Goal: Task Accomplishment & Management: Manage account settings

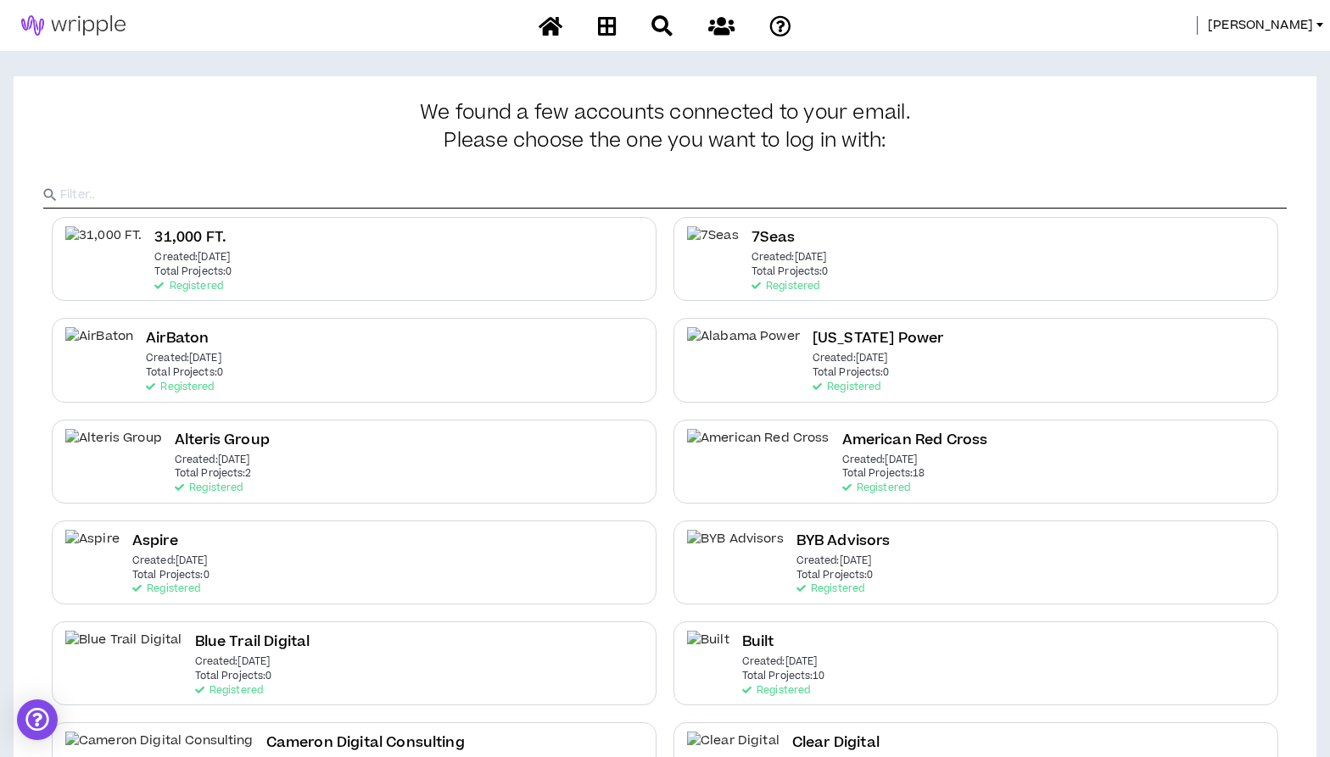
click at [919, 192] on input "text" at bounding box center [673, 194] width 1227 height 25
click at [1273, 24] on span "[PERSON_NAME]" at bounding box center [1260, 25] width 105 height 19
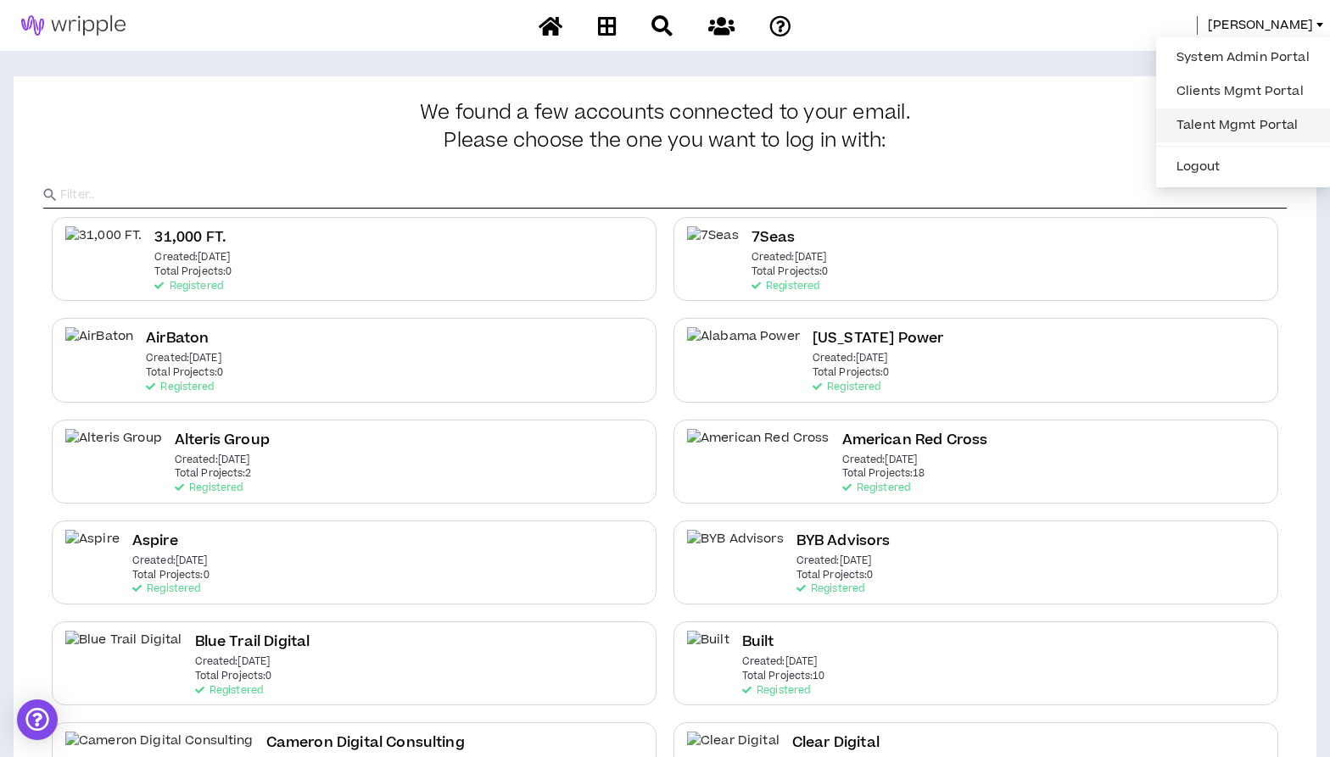
click at [1204, 122] on link "Talent Mgmt Portal" at bounding box center [1243, 125] width 154 height 25
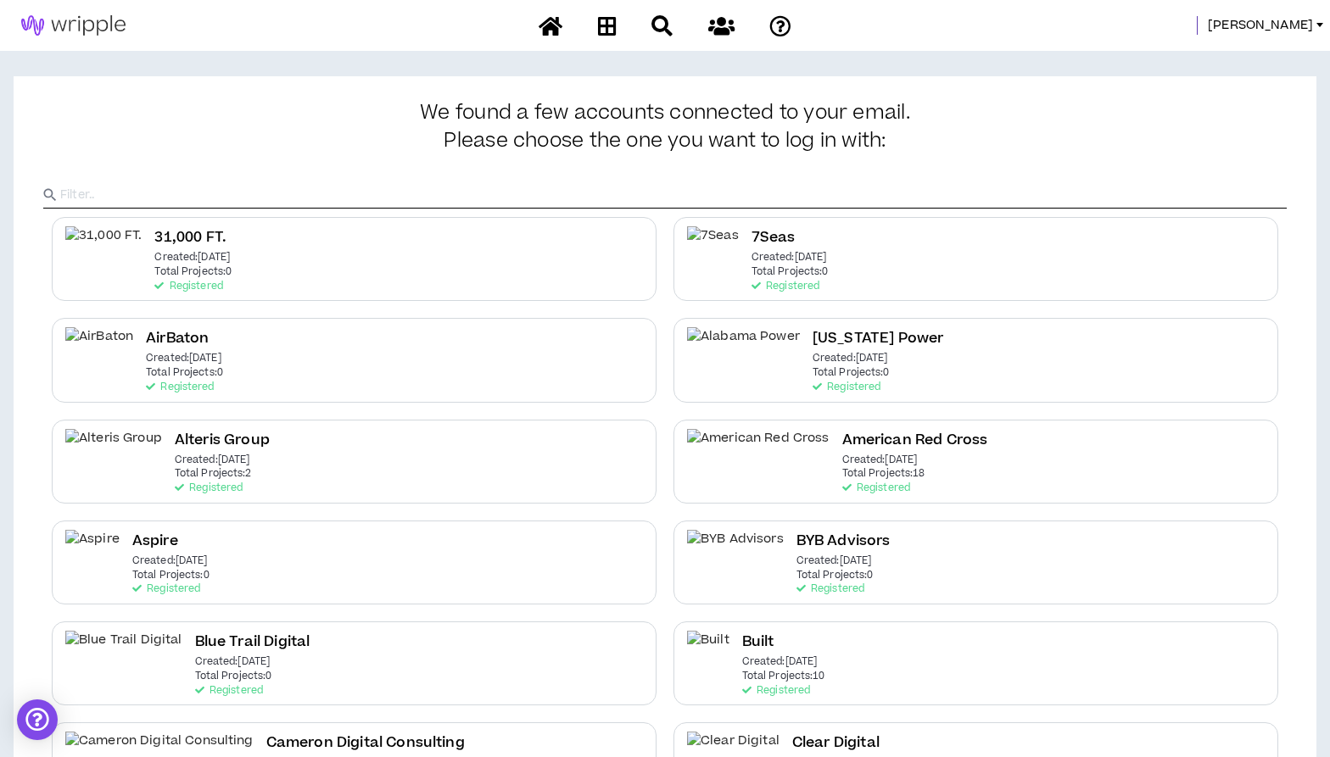
click at [604, 183] on input "text" at bounding box center [673, 194] width 1227 height 25
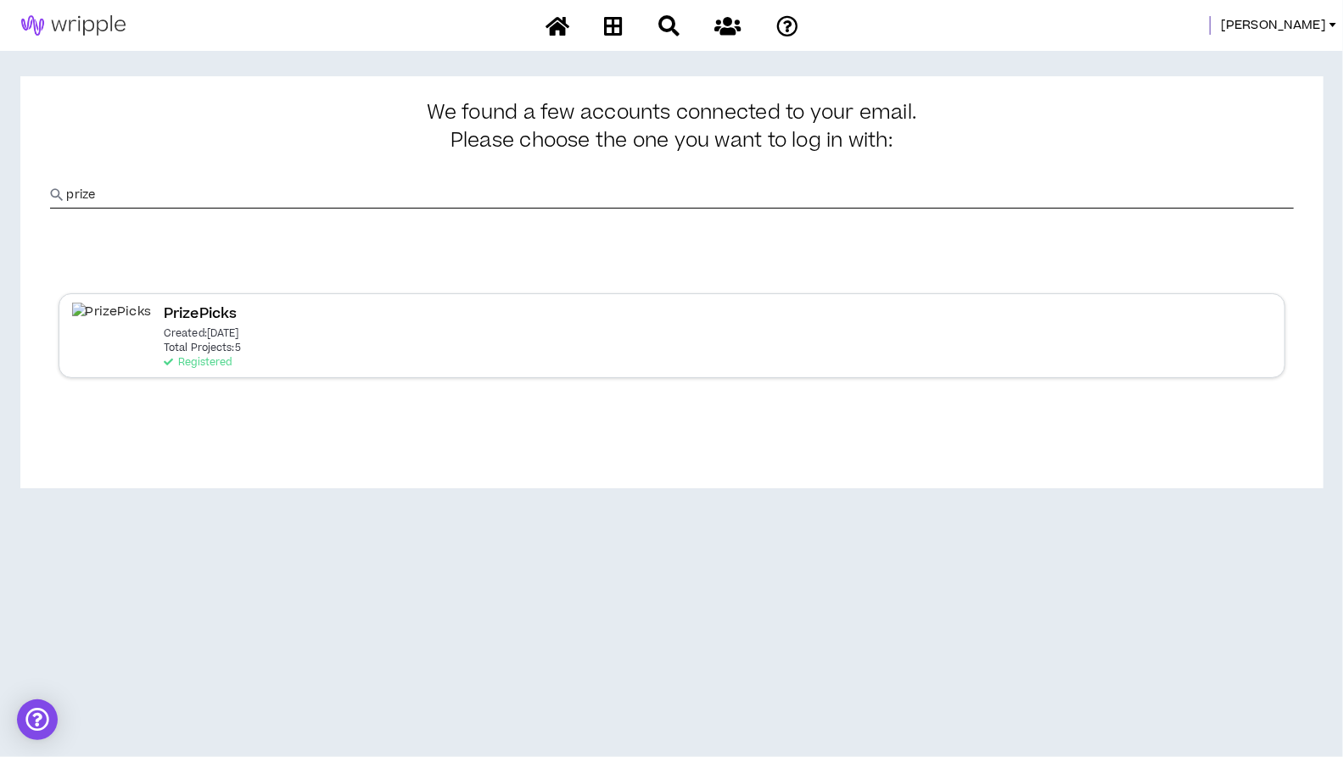
type input "prize"
click at [164, 338] on p "Created: [DATE]" at bounding box center [201, 334] width 75 height 12
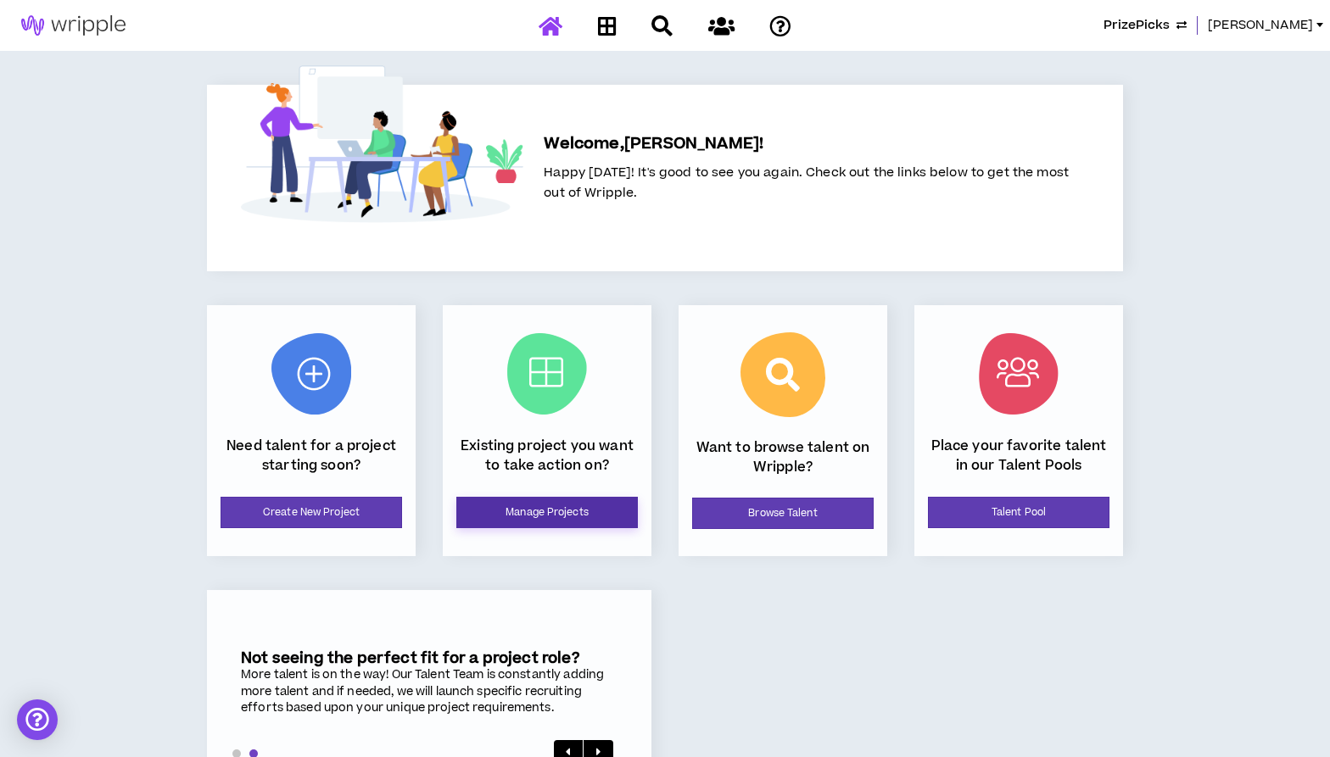
click at [558, 510] on link "Manage Projects" at bounding box center [547, 512] width 182 height 31
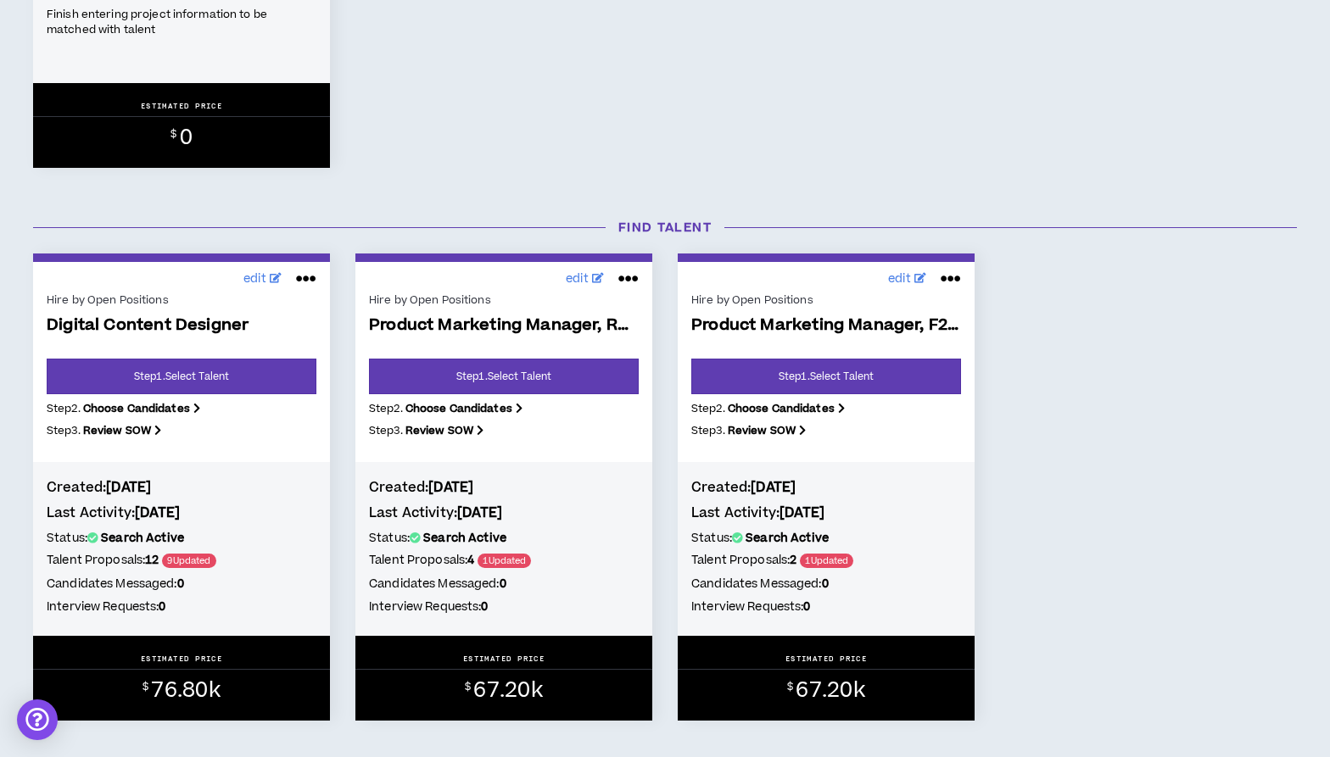
scroll to position [601, 0]
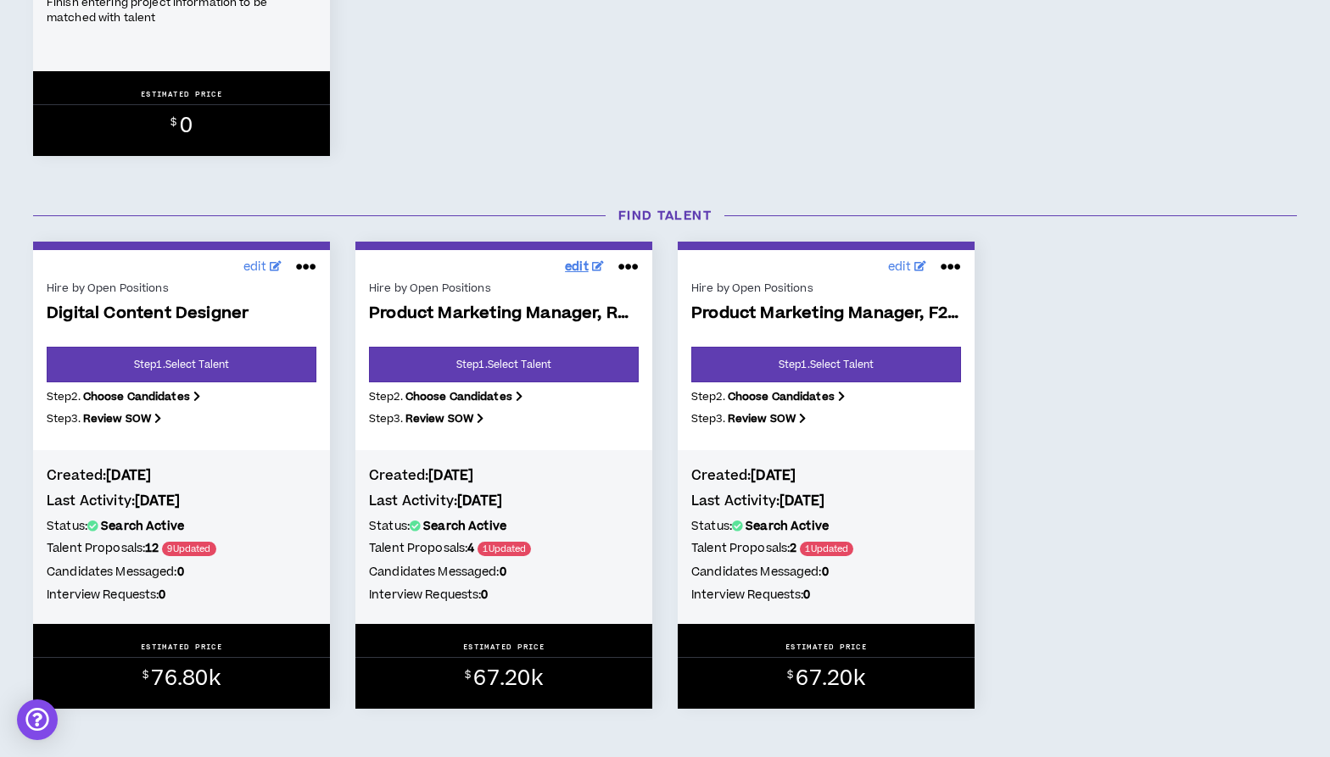
click at [573, 262] on span "edit" at bounding box center [577, 268] width 24 height 18
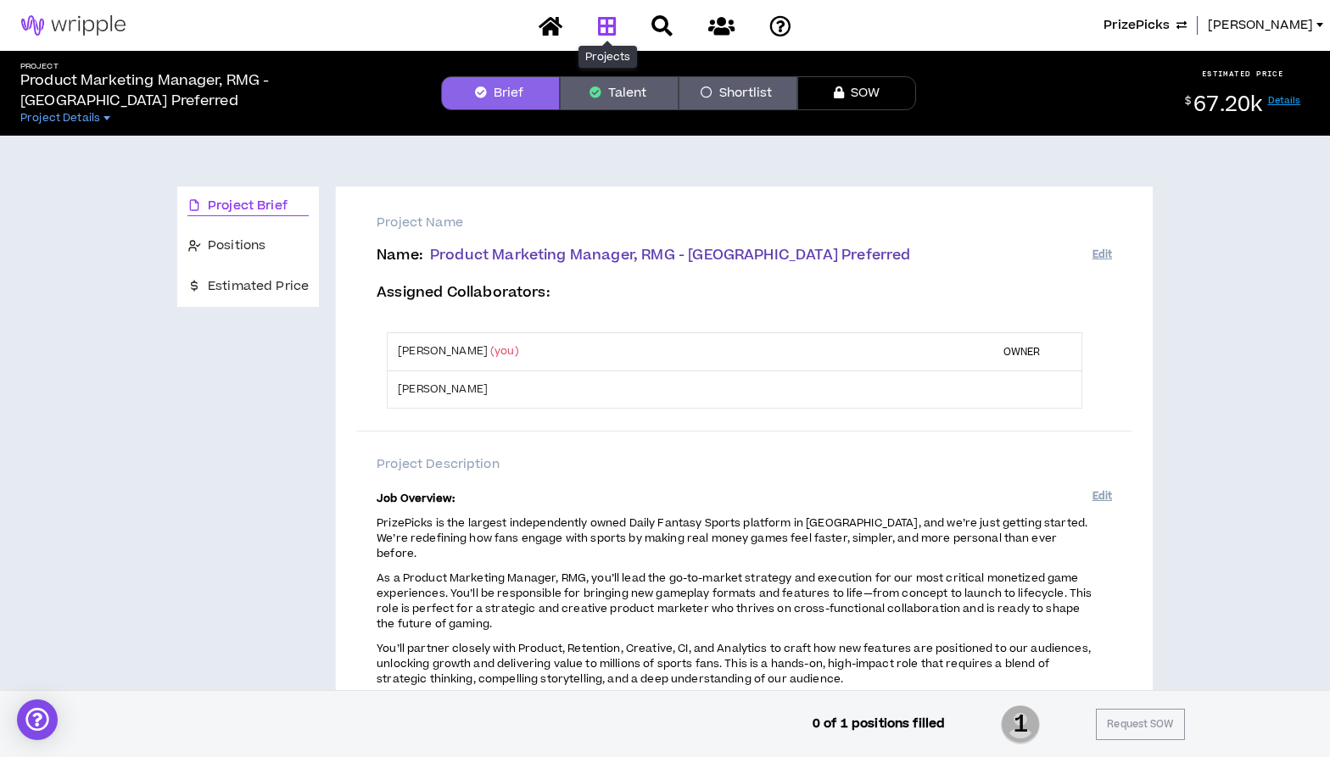
click at [609, 25] on icon at bounding box center [607, 25] width 19 height 21
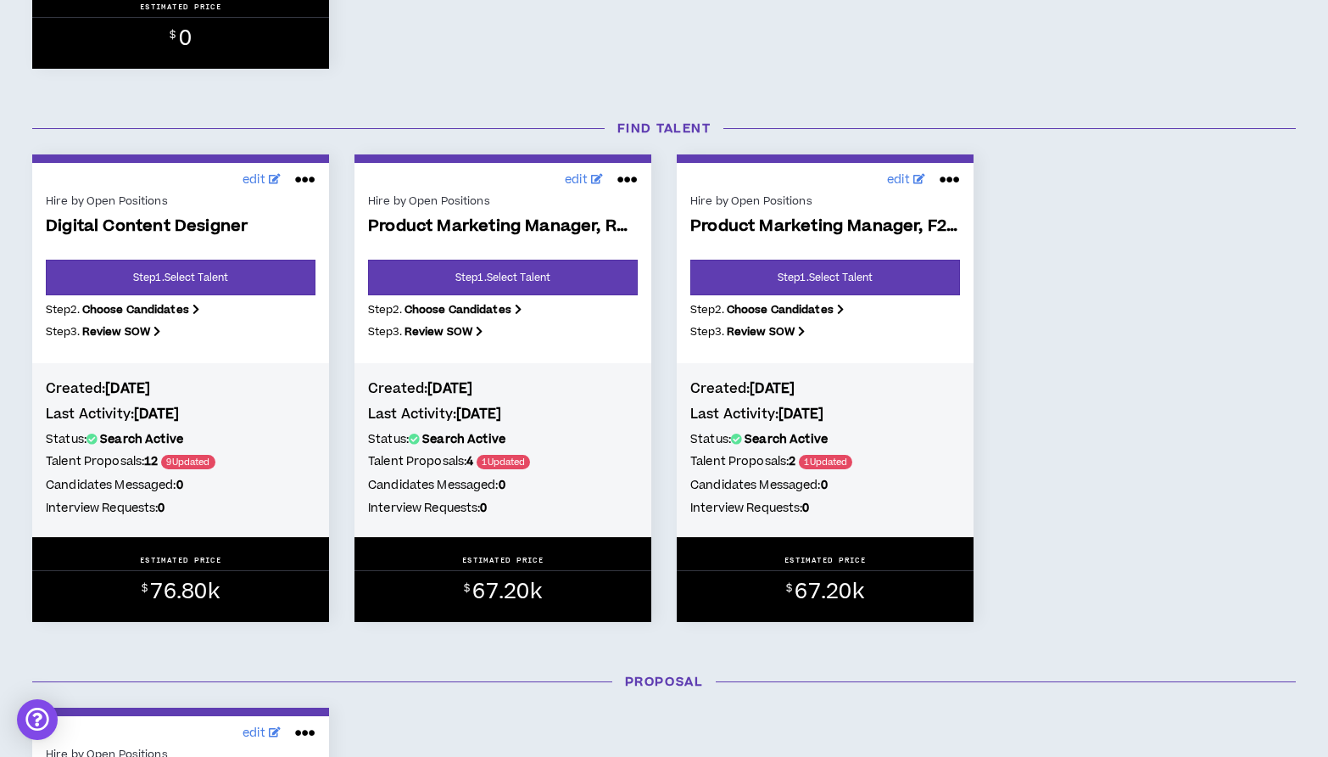
scroll to position [671, 0]
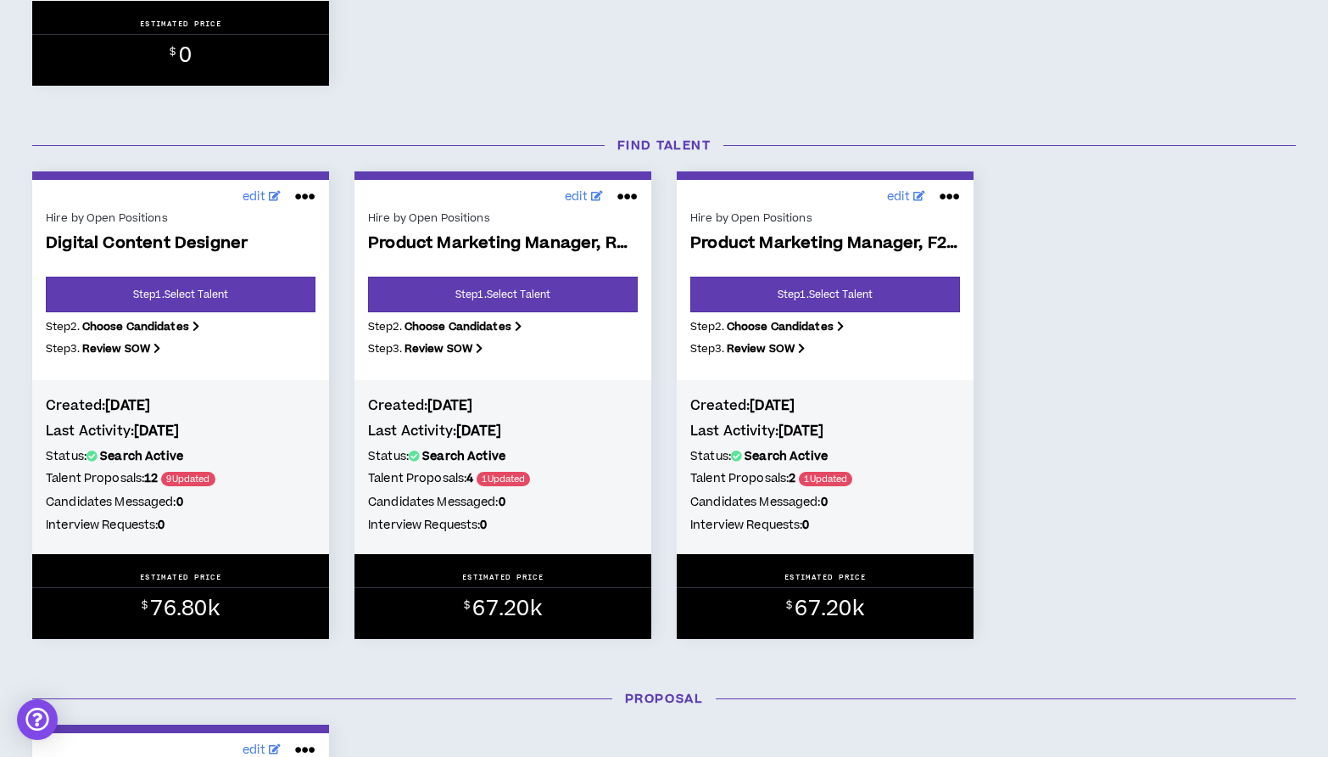
click at [830, 484] on span "1 Updated" at bounding box center [825, 479] width 53 height 14
click at [840, 280] on link "Step 1 . Select Talent" at bounding box center [825, 295] width 270 height 36
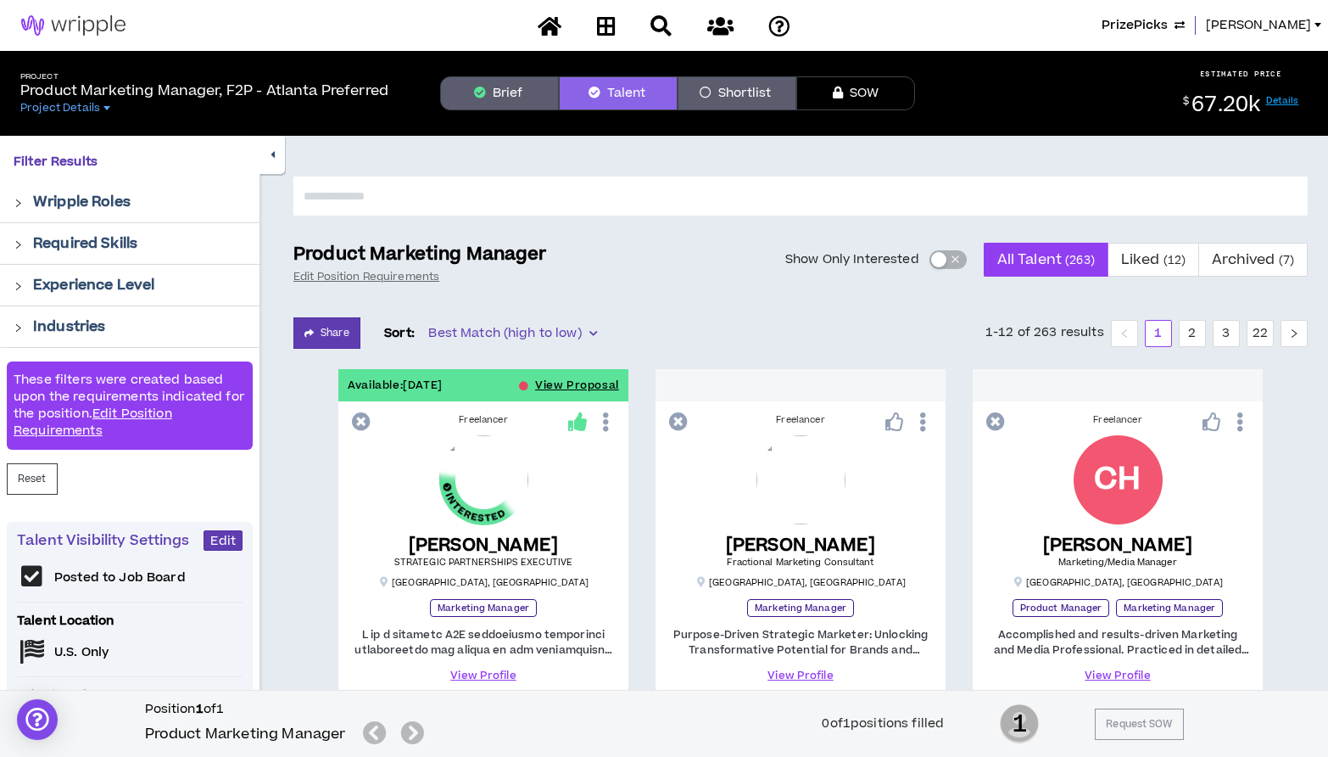
click at [1168, 23] on span "PrizePicks" at bounding box center [1135, 25] width 66 height 19
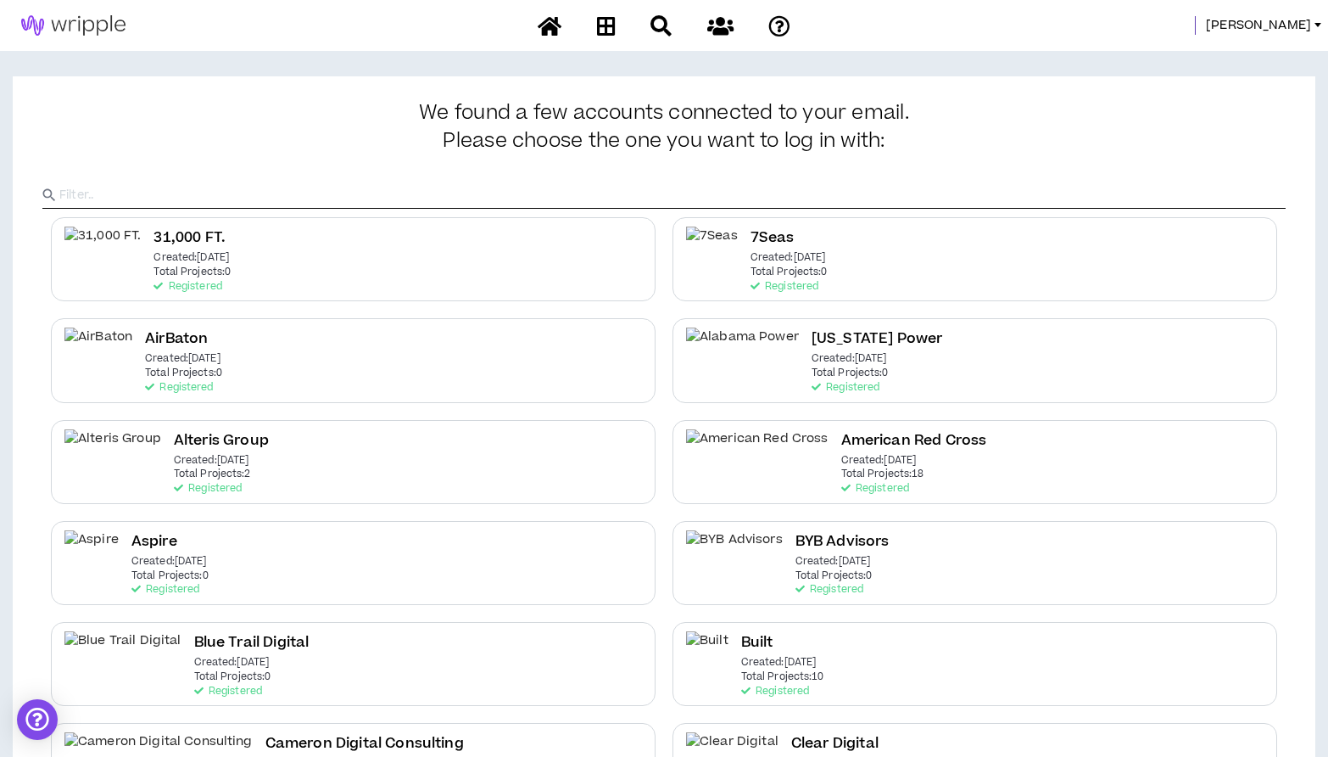
click at [333, 194] on input "text" at bounding box center [672, 194] width 1227 height 25
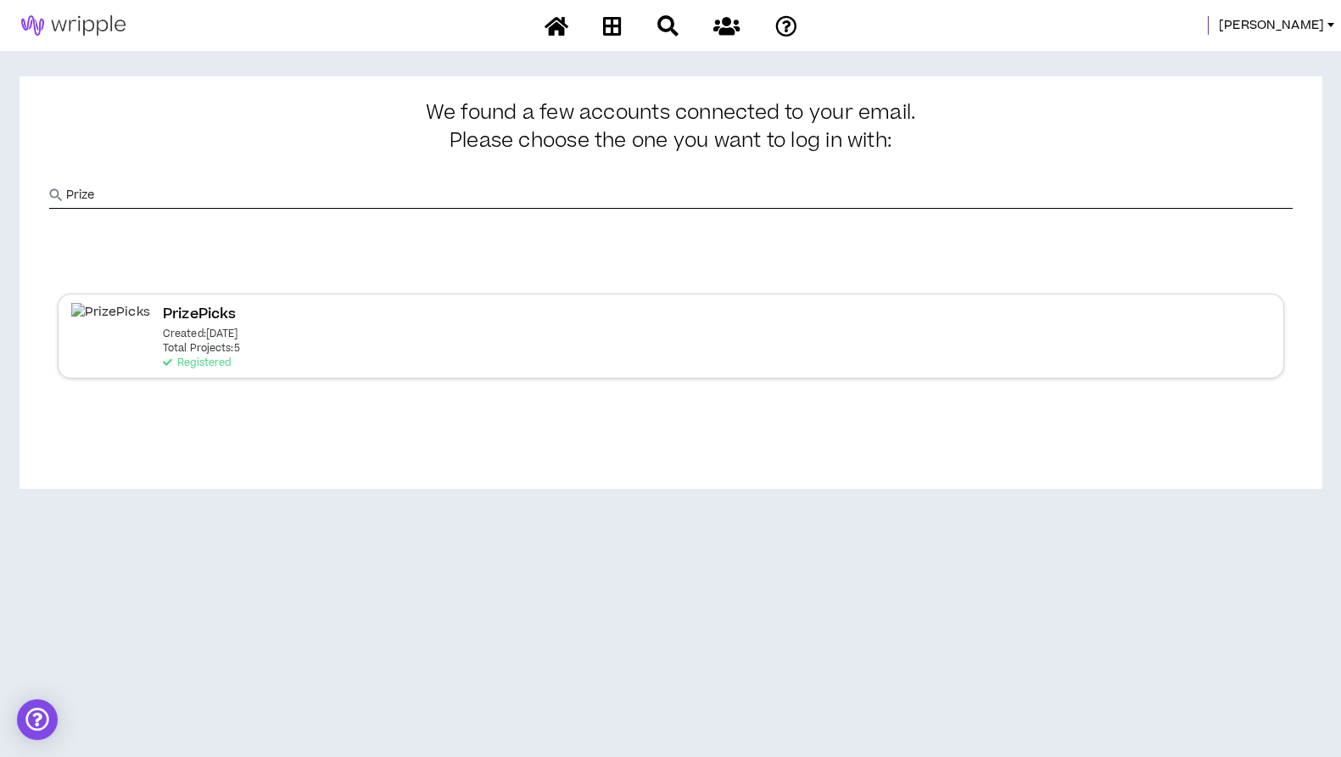
type input "Prize"
click at [170, 344] on p "Total Projects: 5" at bounding box center [201, 349] width 77 height 12
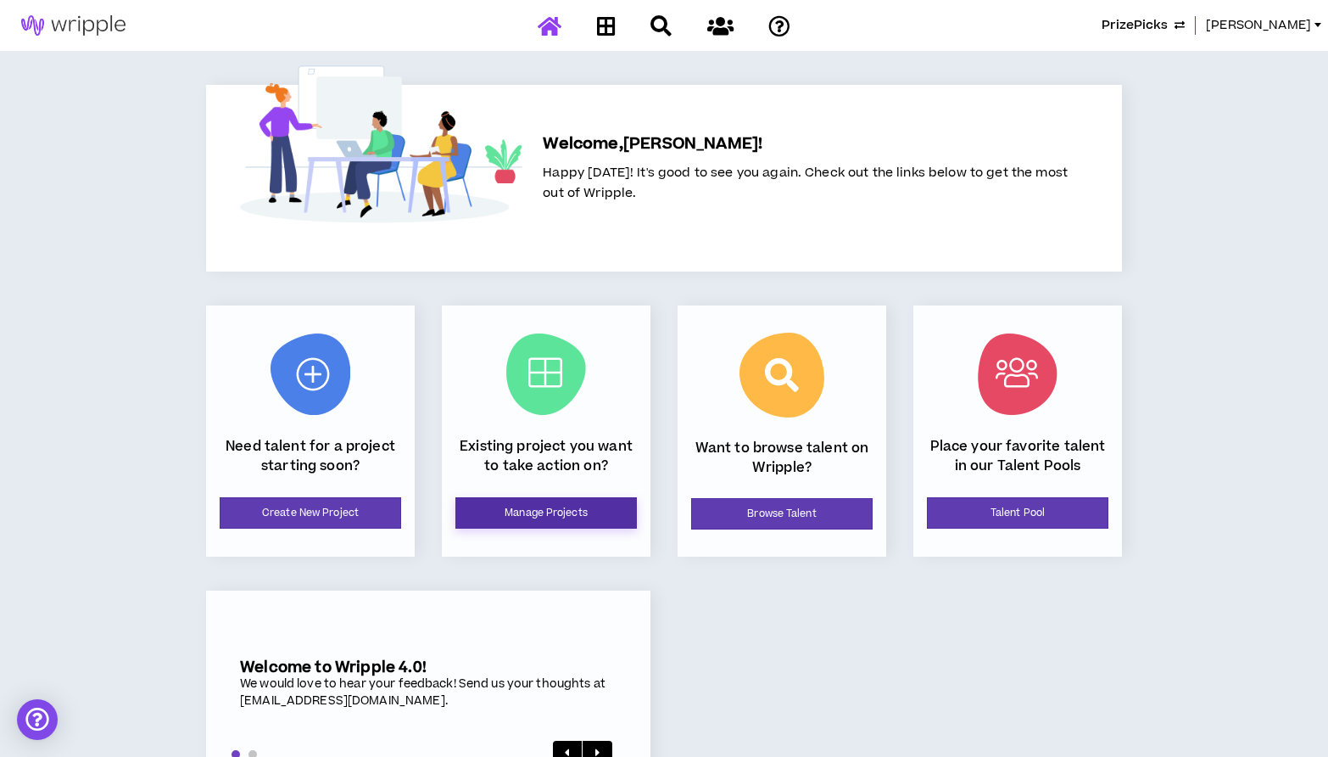
click at [518, 509] on link "Manage Projects" at bounding box center [547, 512] width 182 height 31
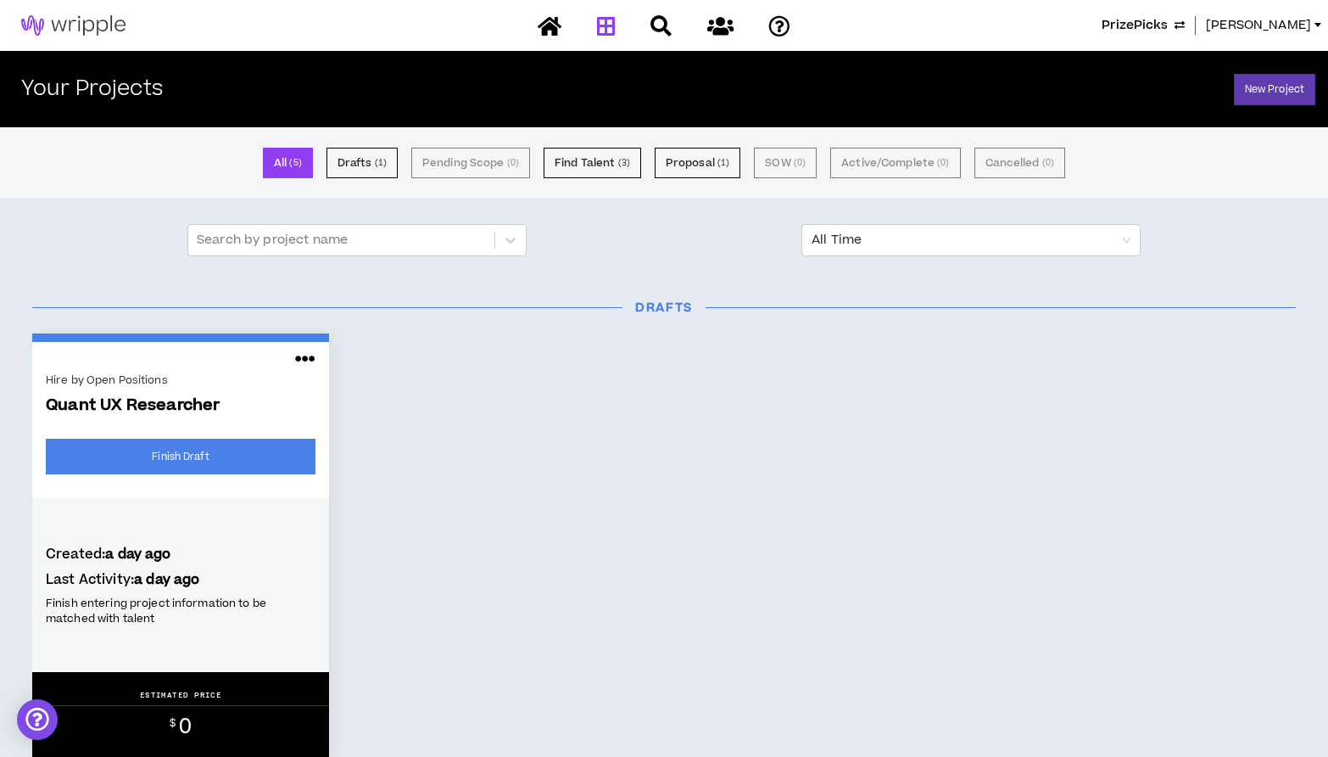
click at [1168, 24] on span "PrizePicks" at bounding box center [1135, 25] width 66 height 19
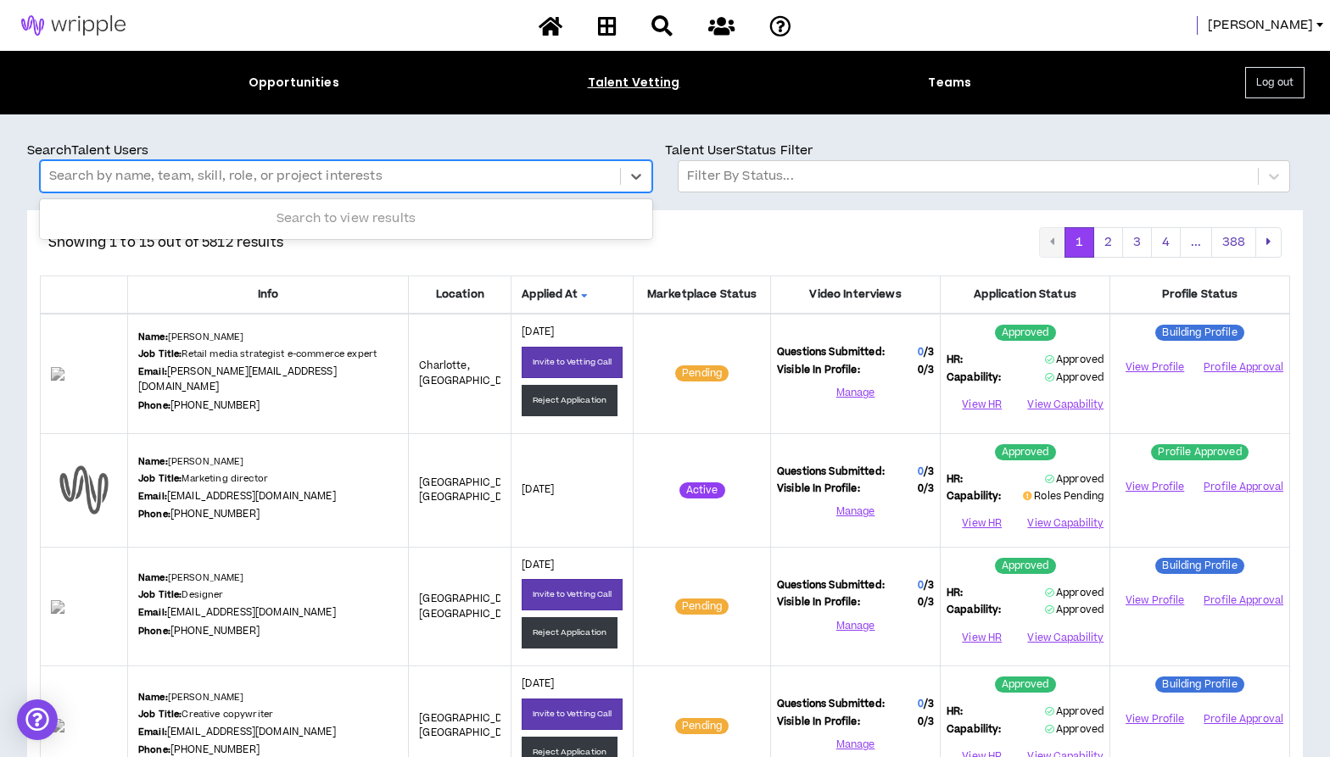
click at [489, 183] on div at bounding box center [330, 176] width 562 height 22
type input "*"
type input "**********"
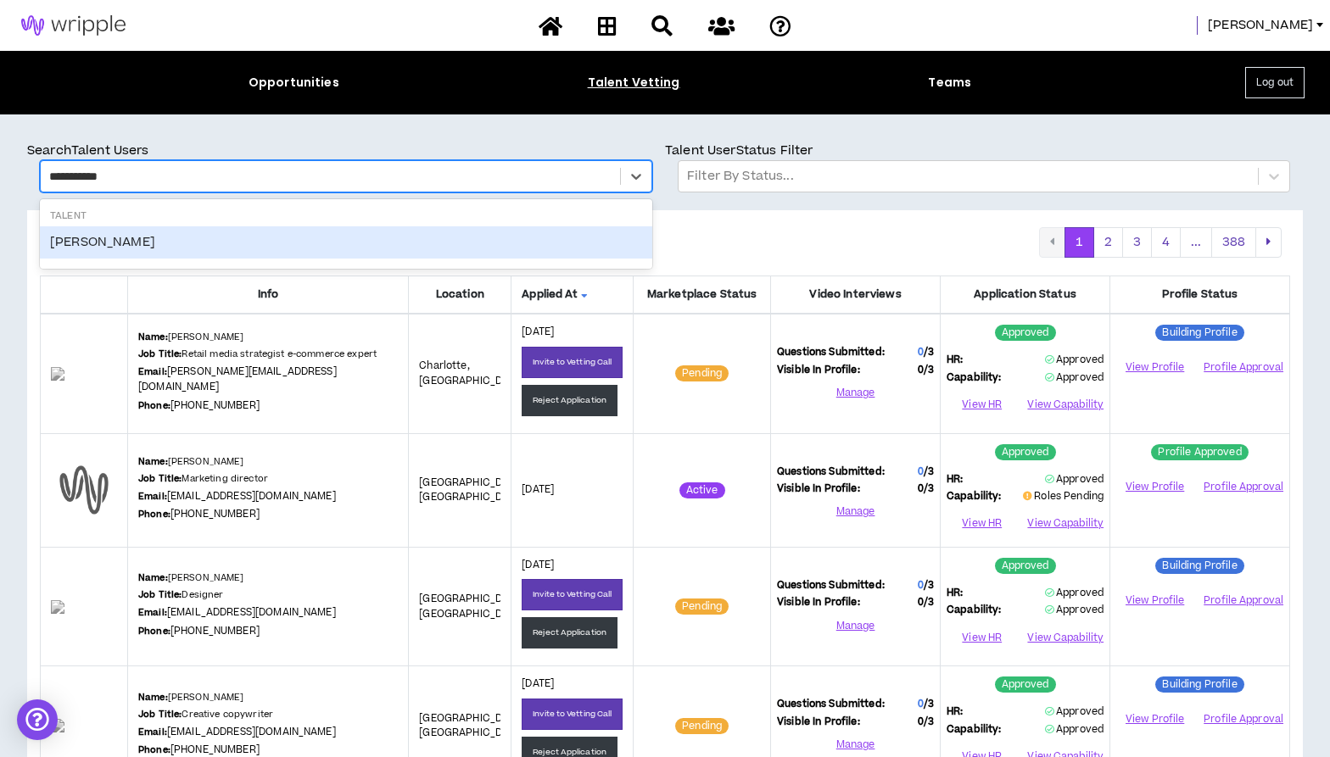
click at [300, 249] on div "Rick Khanna" at bounding box center [346, 242] width 612 height 32
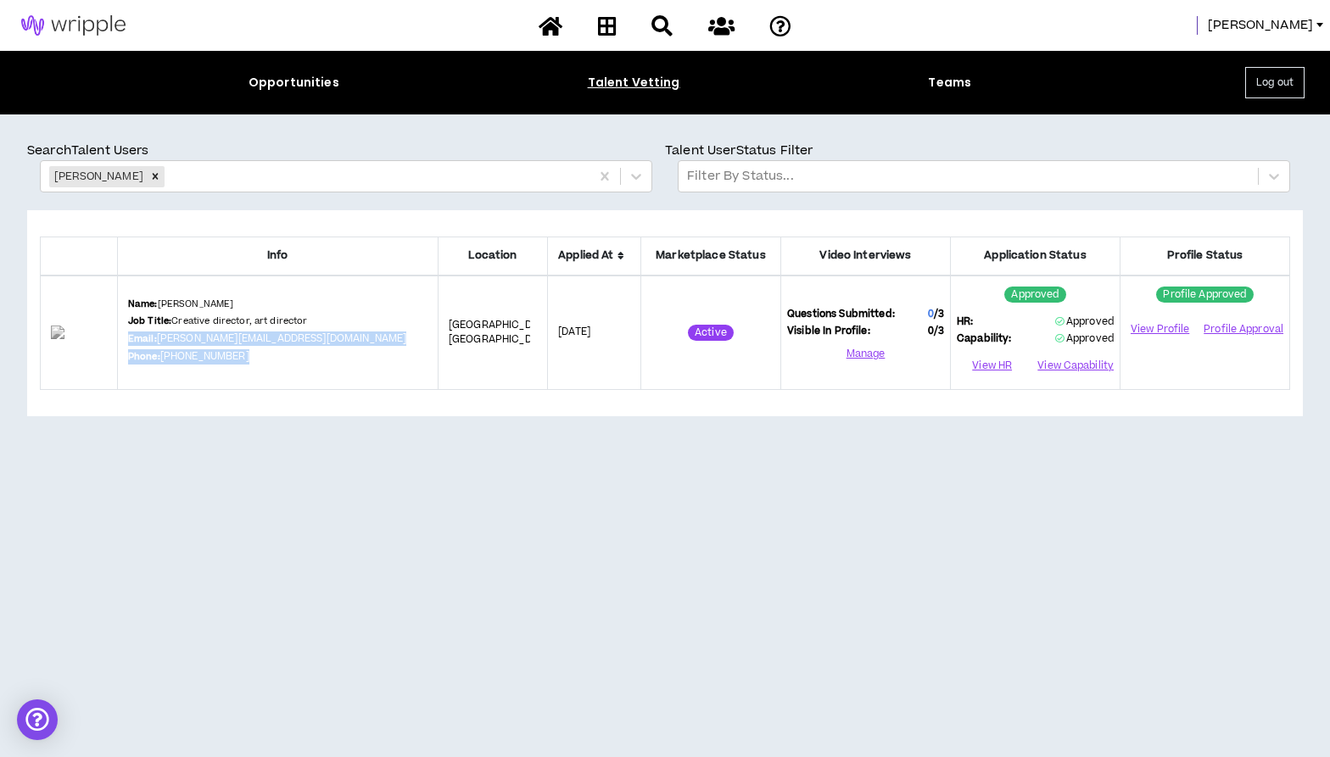
drag, startPoint x: 274, startPoint y: 361, endPoint x: 154, endPoint y: 344, distance: 120.9
click at [154, 344] on td "Name: Rick Khanna Job Title: Creative director, art director Email: rick@brandm…" at bounding box center [277, 333] width 321 height 115
copy div "Email: rick@brandmade.consulting Phone: (404) 401-8243"
